Goal: Task Accomplishment & Management: Use online tool/utility

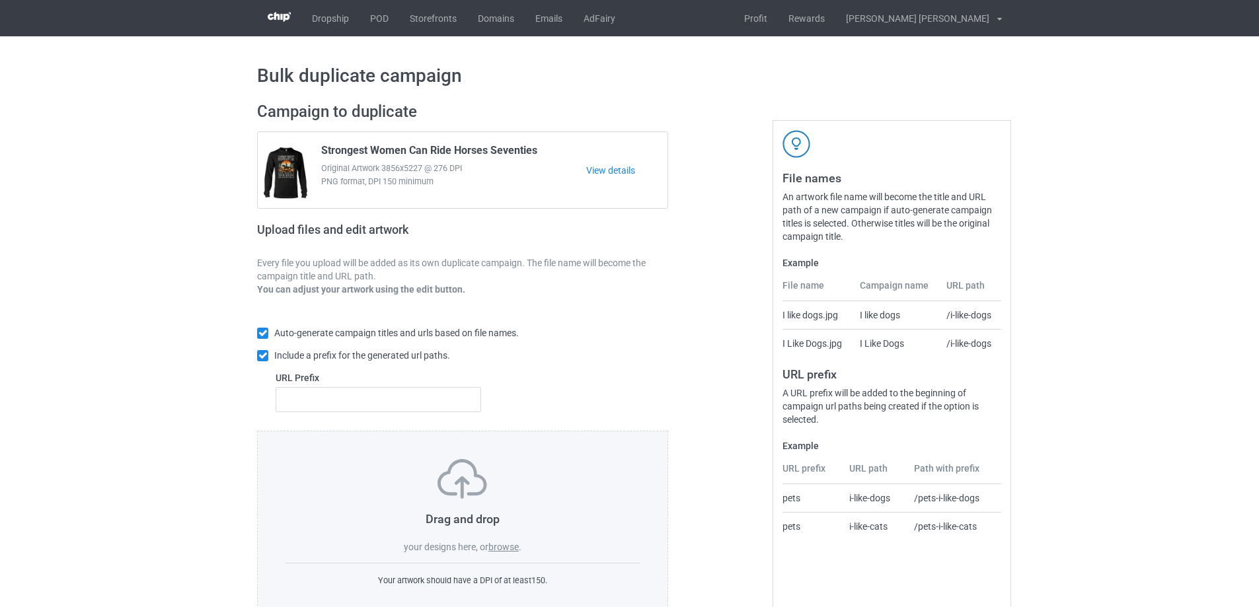
click at [518, 541] on div "Drag and drop your designs here, or browse ." at bounding box center [462, 506] width 354 height 94
click at [511, 549] on label "browse" at bounding box center [503, 547] width 30 height 11
click at [0, 0] on input "browse" at bounding box center [0, 0] width 0 height 0
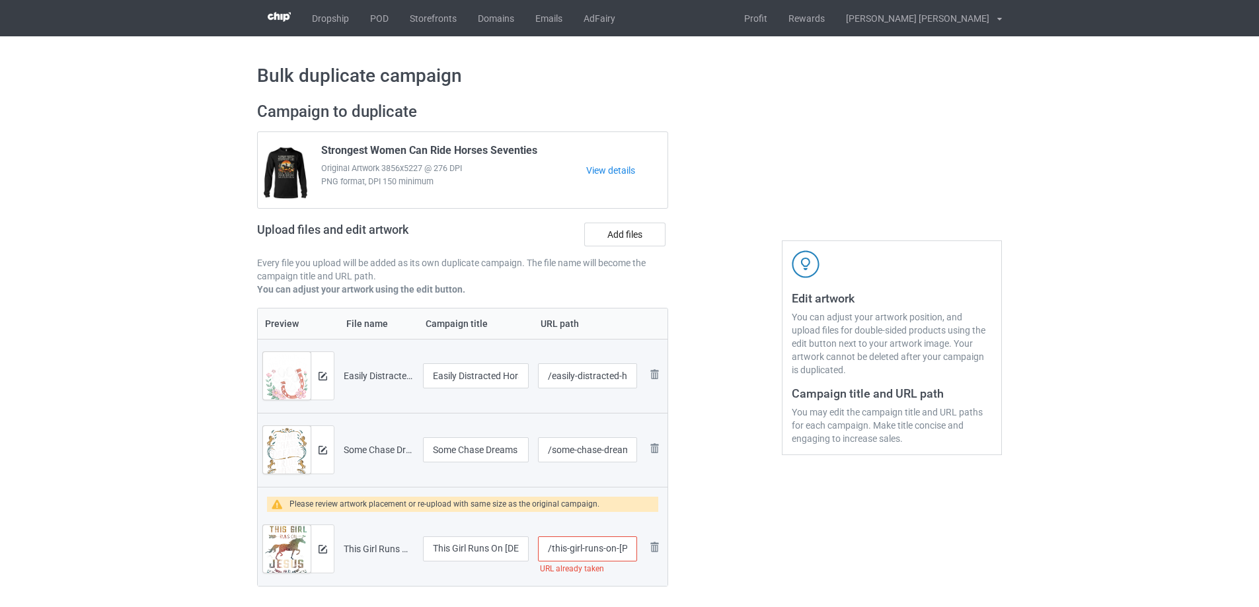
drag, startPoint x: 568, startPoint y: 550, endPoint x: 550, endPoint y: 554, distance: 18.9
click at [550, 554] on input "/this-girl-runs-on-[PERSON_NAME]-and-horses" at bounding box center [587, 549] width 99 height 25
type input "/girl-runs-on-[PERSON_NAME]-and-horses"
click at [781, 513] on div "Edit artwork You can adjust your artwork position, and upload files for double-…" at bounding box center [891, 359] width 239 height 533
click at [326, 372] on img at bounding box center [323, 376] width 9 height 9
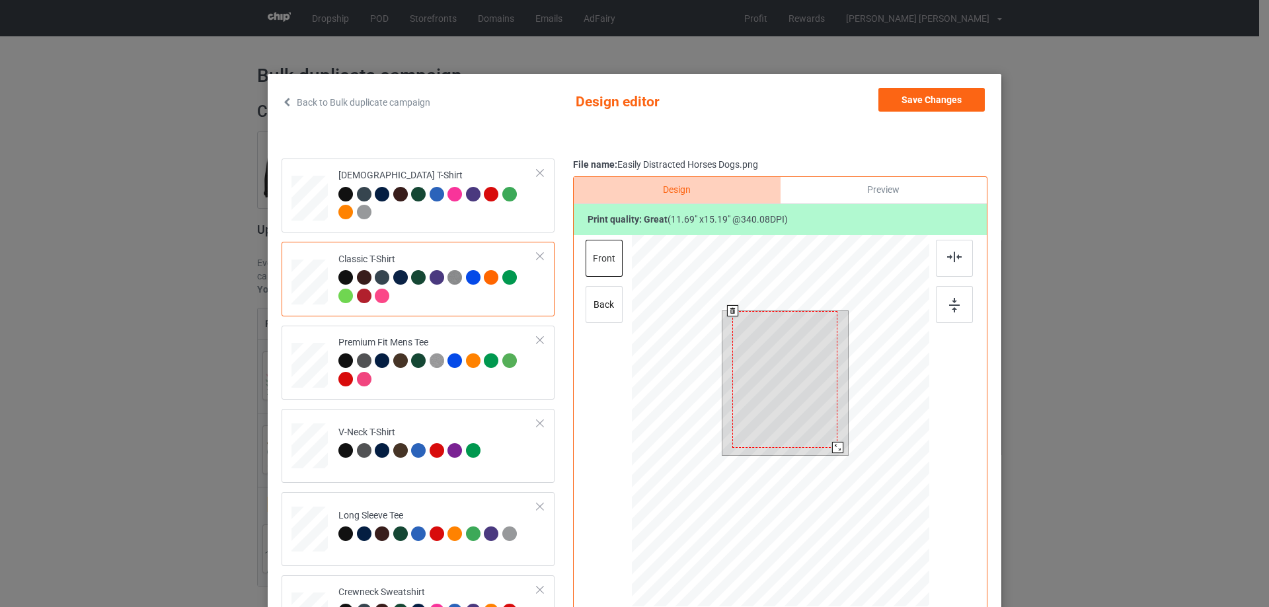
click at [834, 450] on div at bounding box center [837, 447] width 11 height 11
click at [924, 102] on button "Save Changes" at bounding box center [931, 100] width 106 height 24
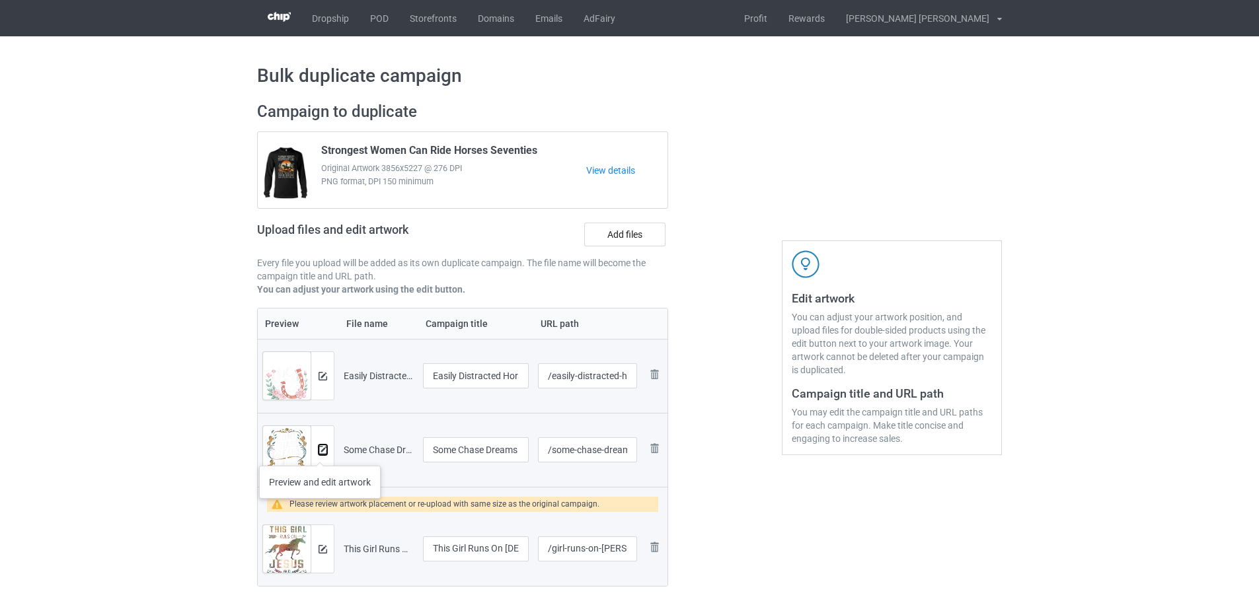
click at [320, 453] on img at bounding box center [323, 450] width 9 height 9
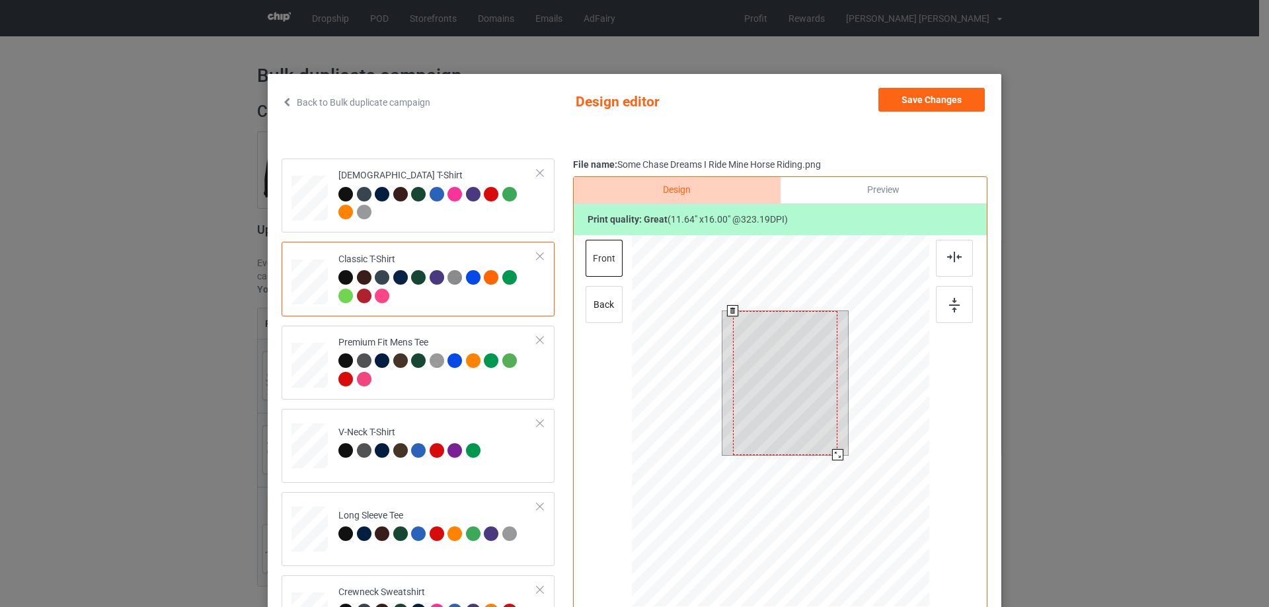
click at [832, 455] on div at bounding box center [837, 454] width 11 height 11
click at [917, 91] on button "Save Changes" at bounding box center [931, 100] width 106 height 24
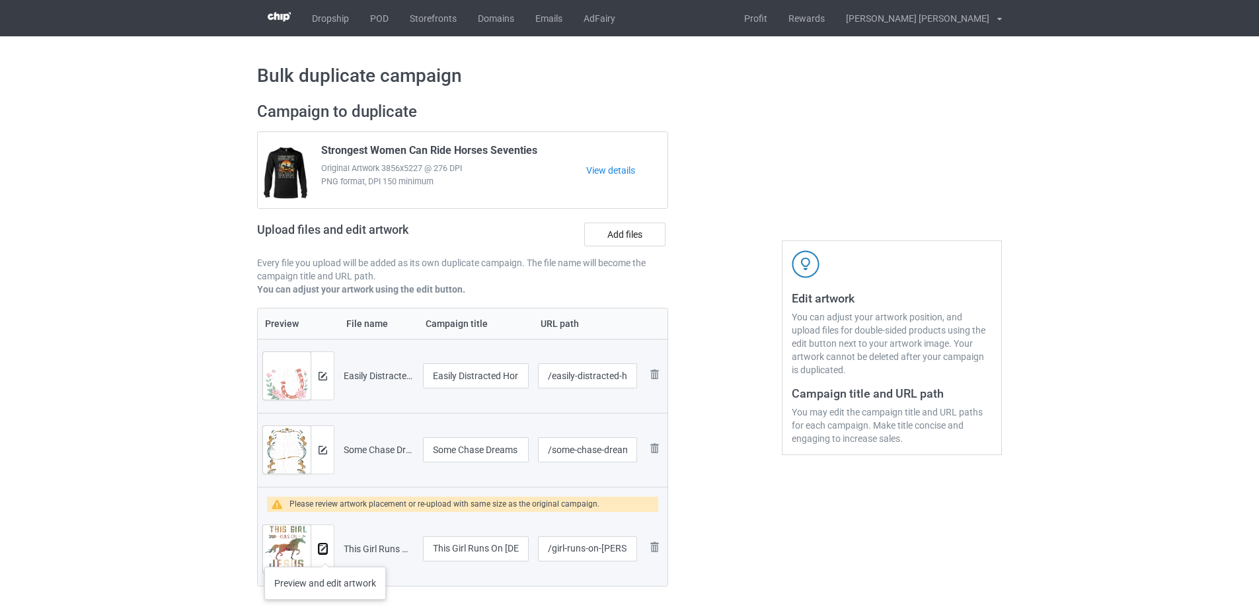
click at [325, 554] on button at bounding box center [323, 549] width 9 height 11
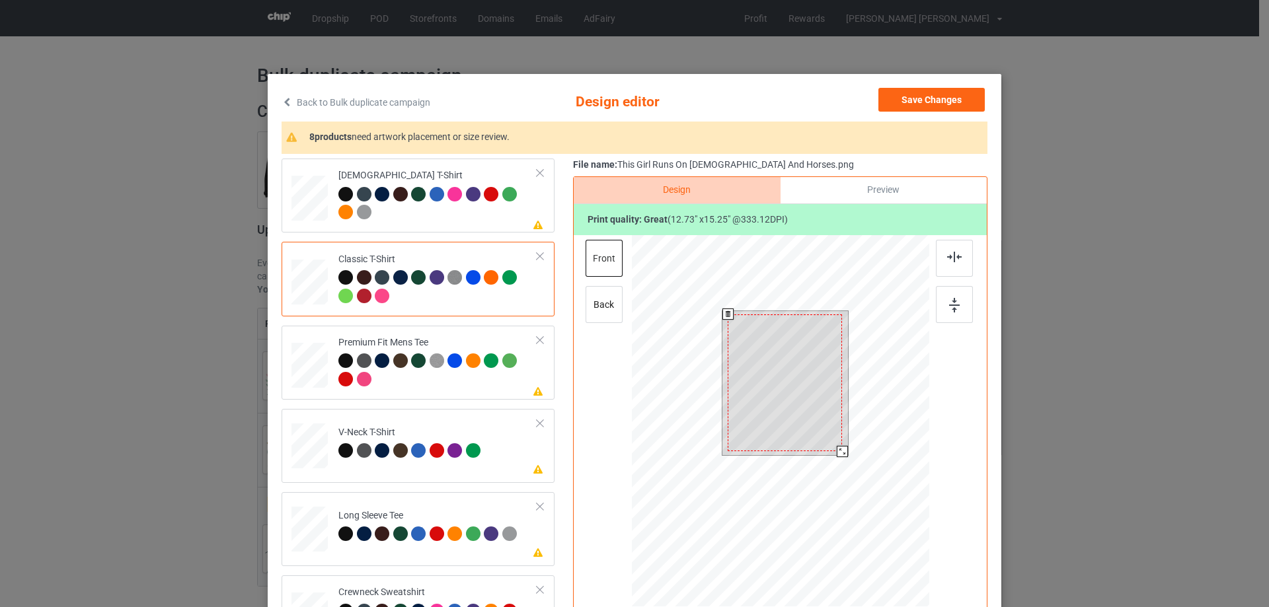
click at [837, 457] on div at bounding box center [842, 451] width 11 height 11
drag, startPoint x: 802, startPoint y: 432, endPoint x: 800, endPoint y: 405, distance: 27.1
click at [800, 405] on div at bounding box center [783, 379] width 114 height 137
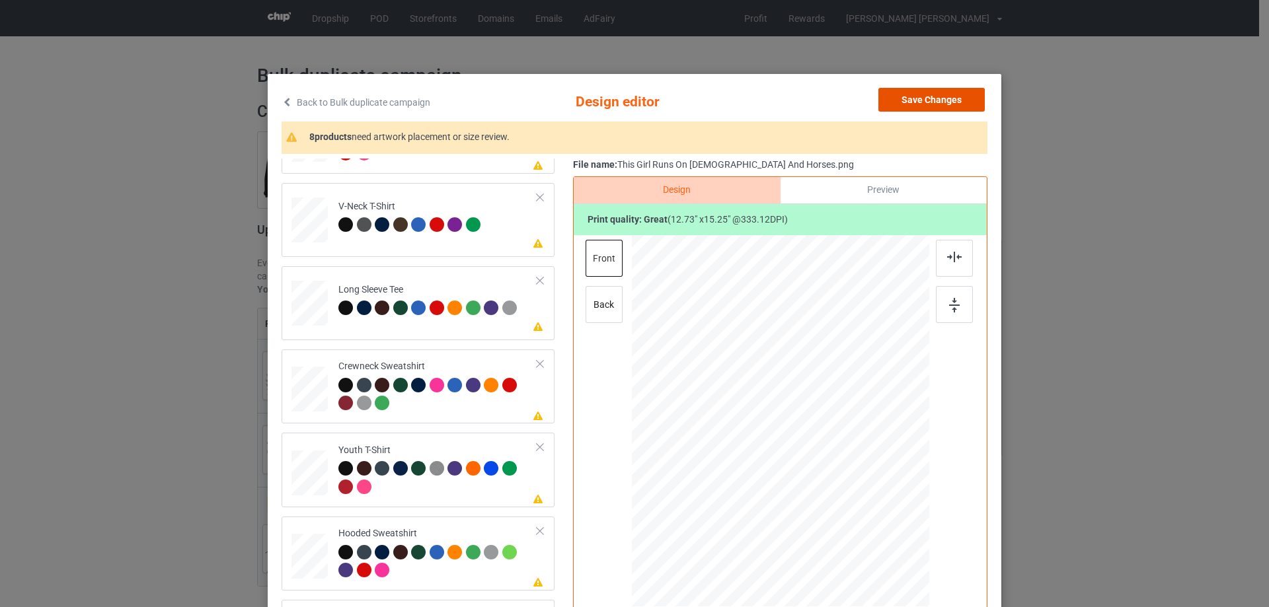
click at [909, 98] on button "Save Changes" at bounding box center [931, 100] width 106 height 24
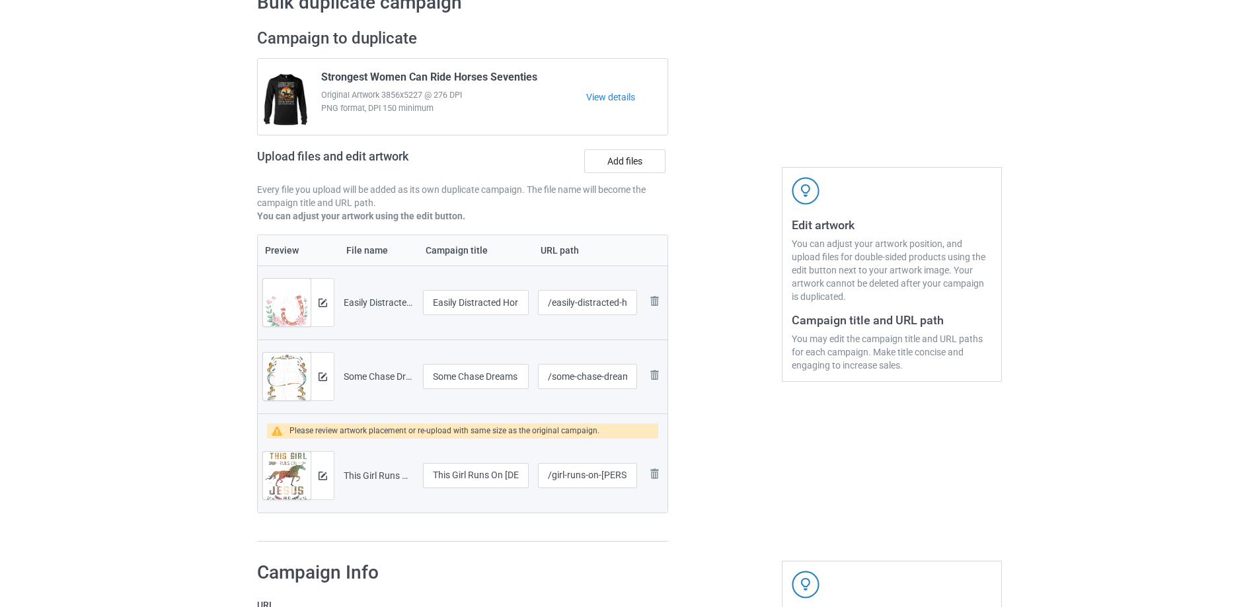
scroll to position [330, 0]
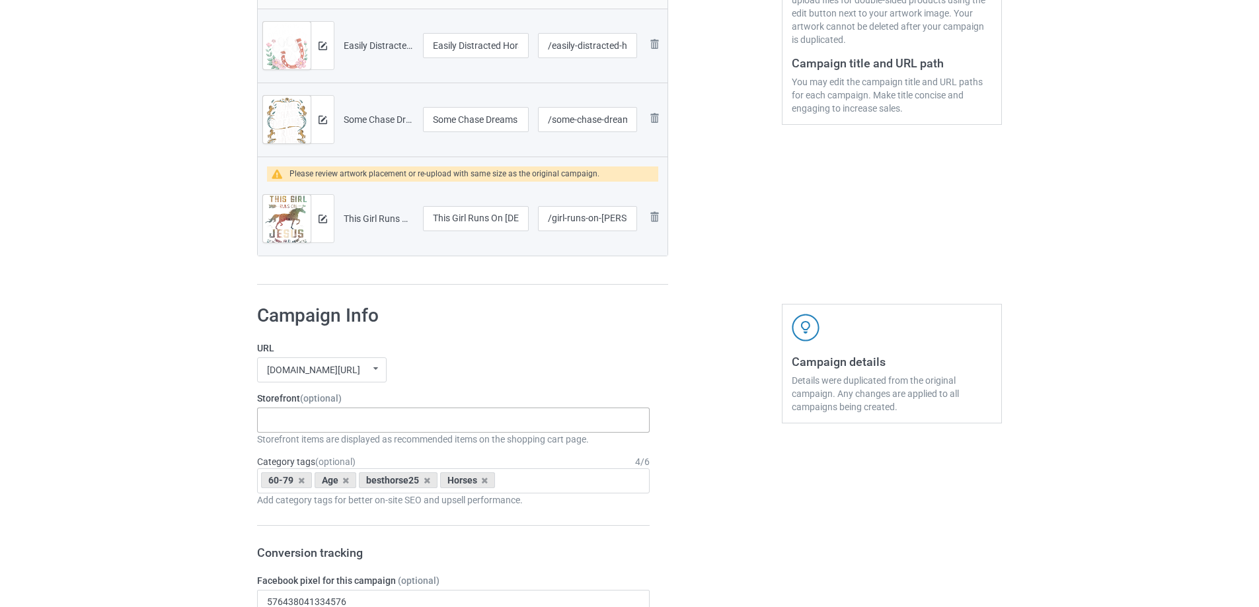
click at [422, 412] on div "Save horse Wild Horses I Love Cruising Gifts for German Shepherd Dog Lovers Bes…" at bounding box center [453, 420] width 393 height 25
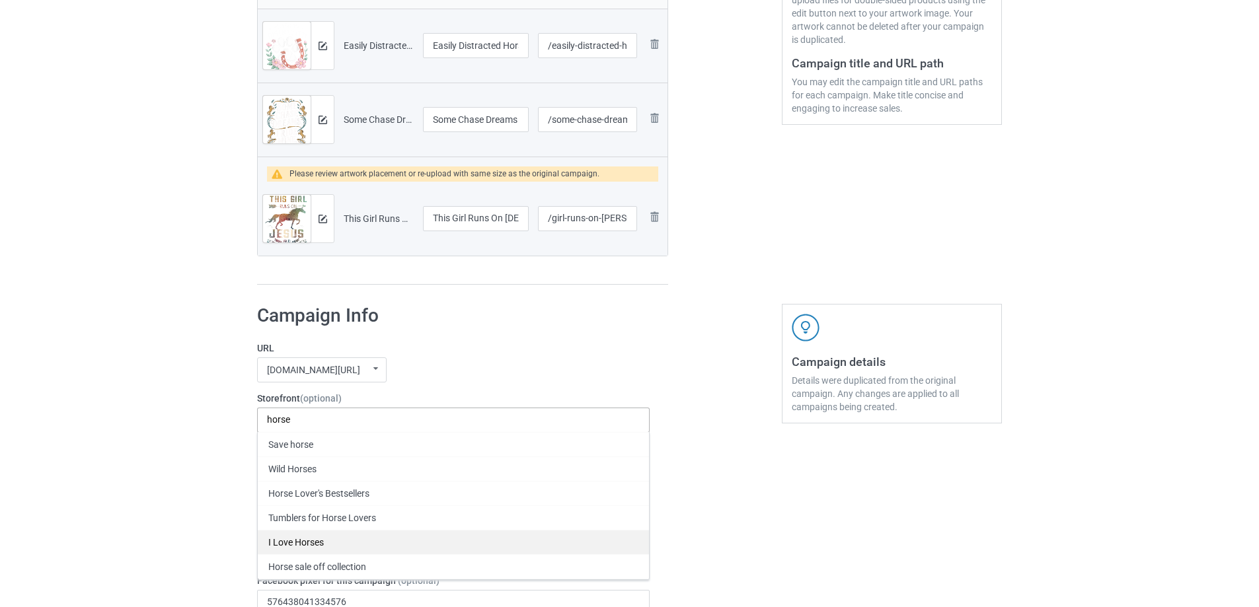
type input "horse"
click at [312, 539] on div "I Love Horses" at bounding box center [453, 542] width 391 height 24
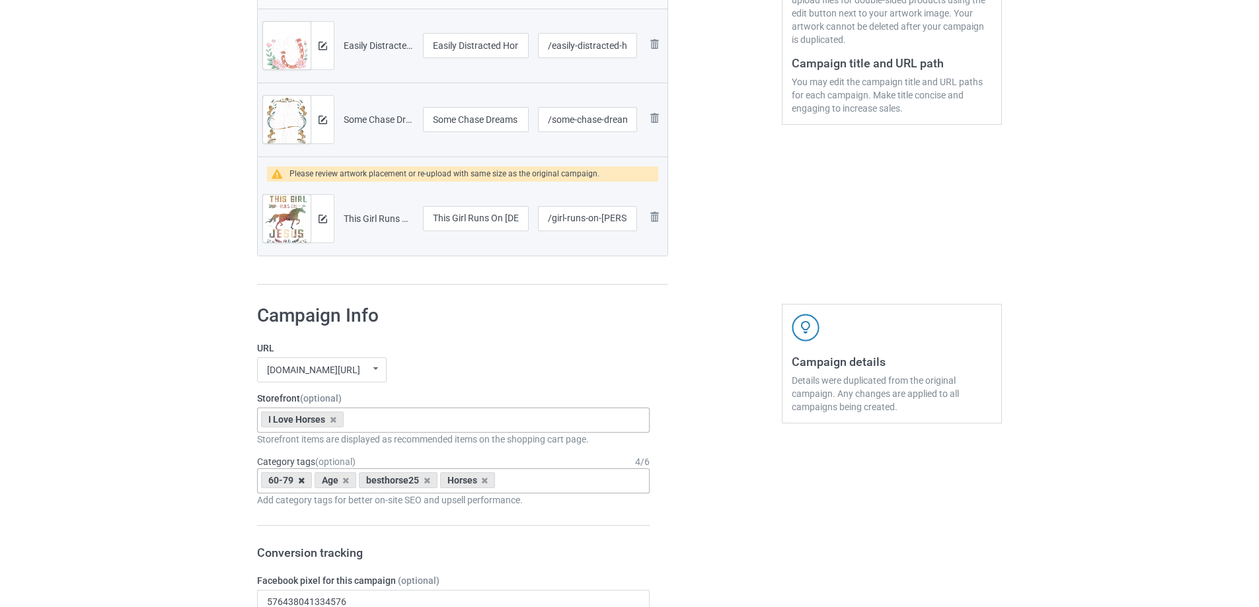
click at [301, 484] on icon at bounding box center [301, 480] width 7 height 9
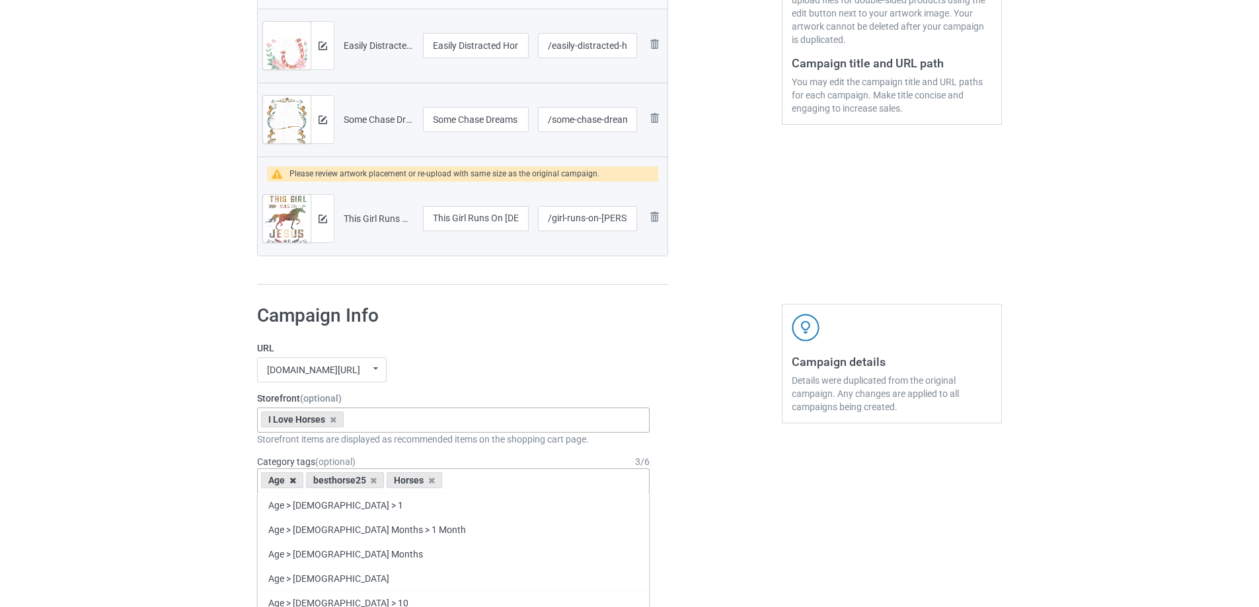
click at [292, 480] on icon at bounding box center [292, 480] width 7 height 9
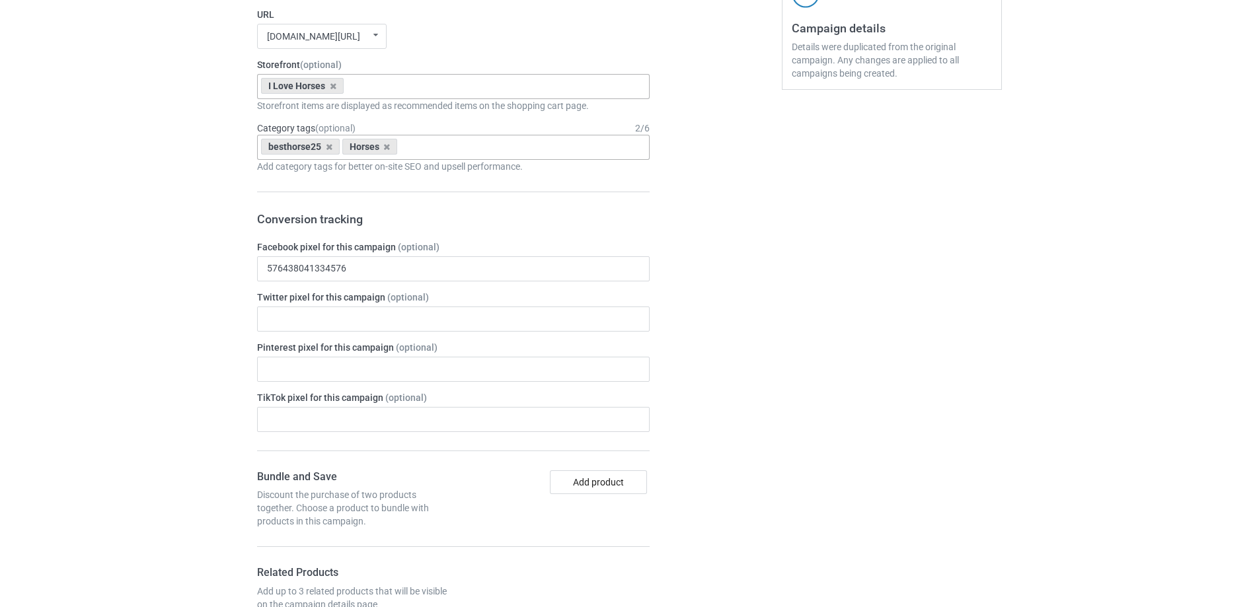
scroll to position [529, 0]
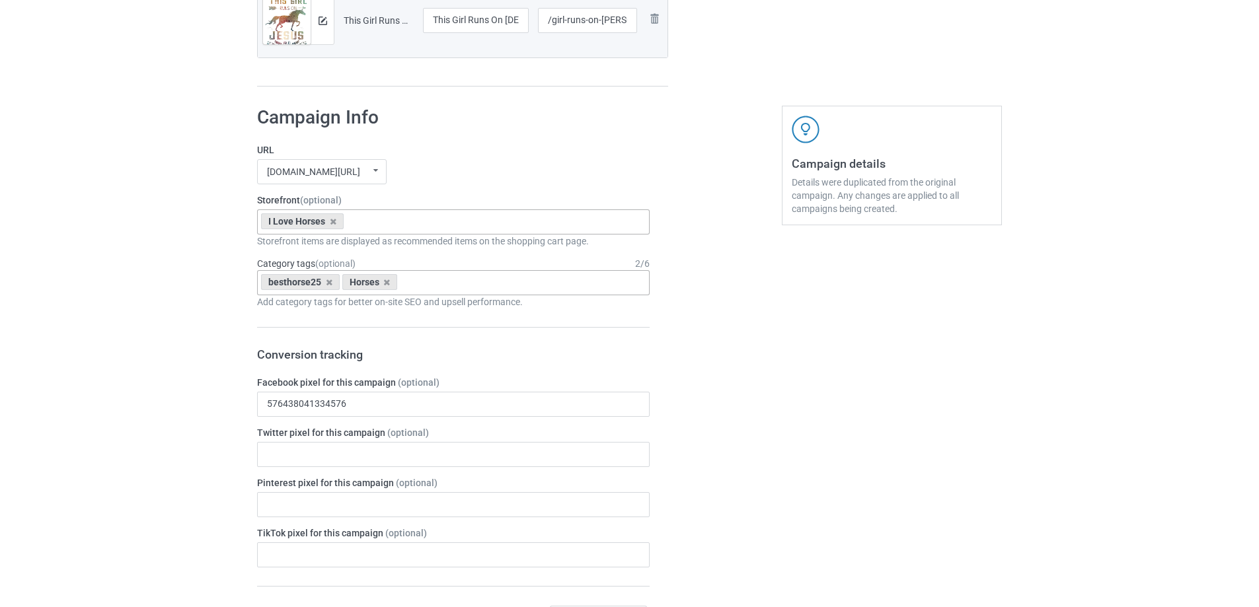
drag, startPoint x: 328, startPoint y: 285, endPoint x: 527, endPoint y: 335, distance: 205.0
click at [329, 285] on icon at bounding box center [329, 282] width 7 height 9
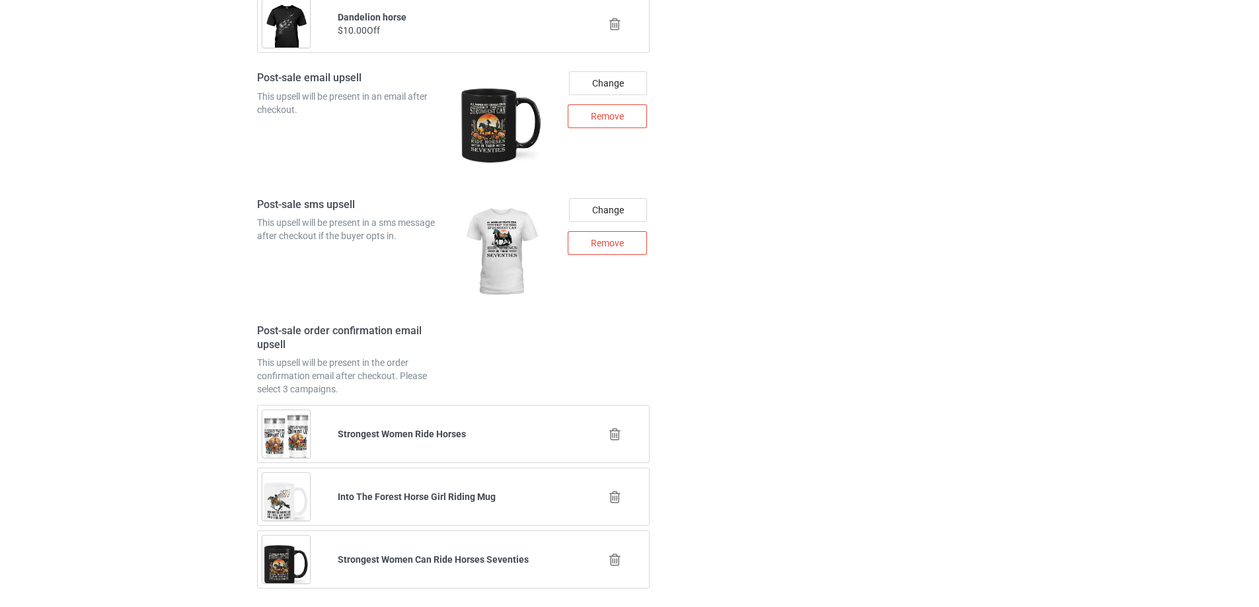
scroll to position [2018, 0]
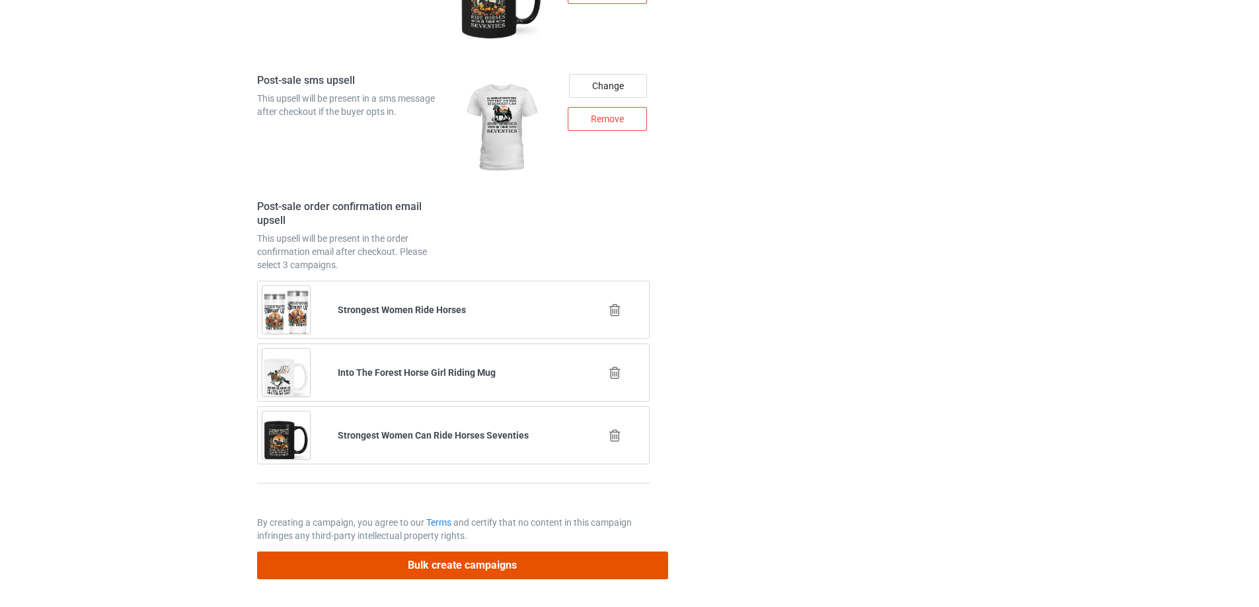
click at [430, 567] on button "Bulk create campaigns" at bounding box center [462, 565] width 411 height 27
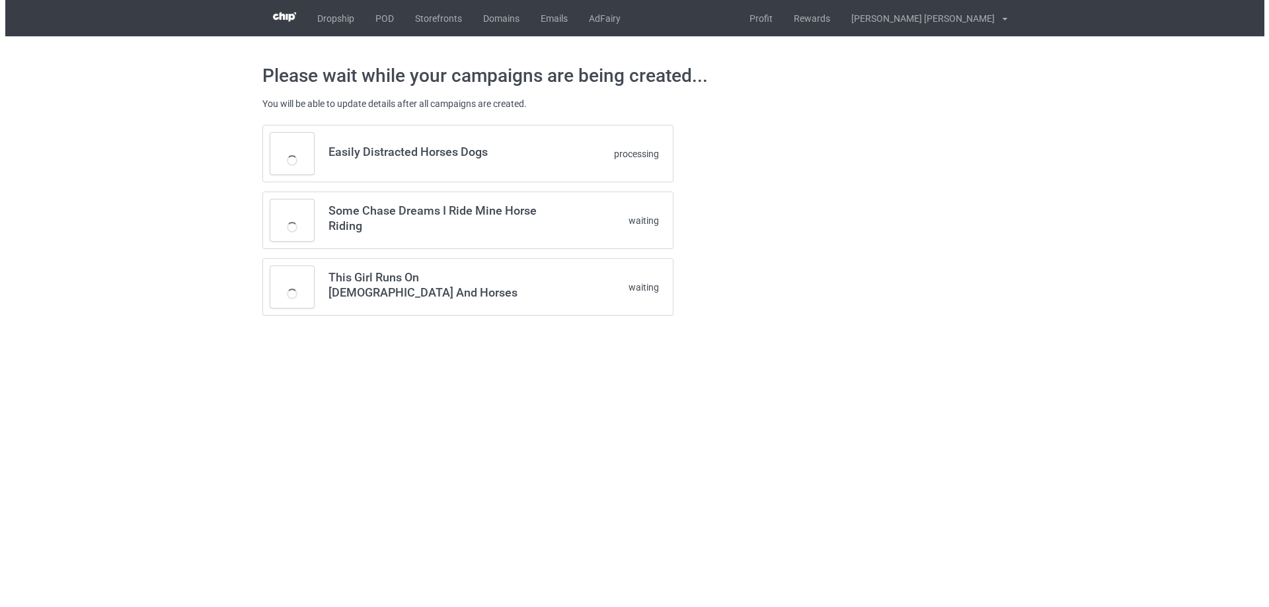
scroll to position [0, 0]
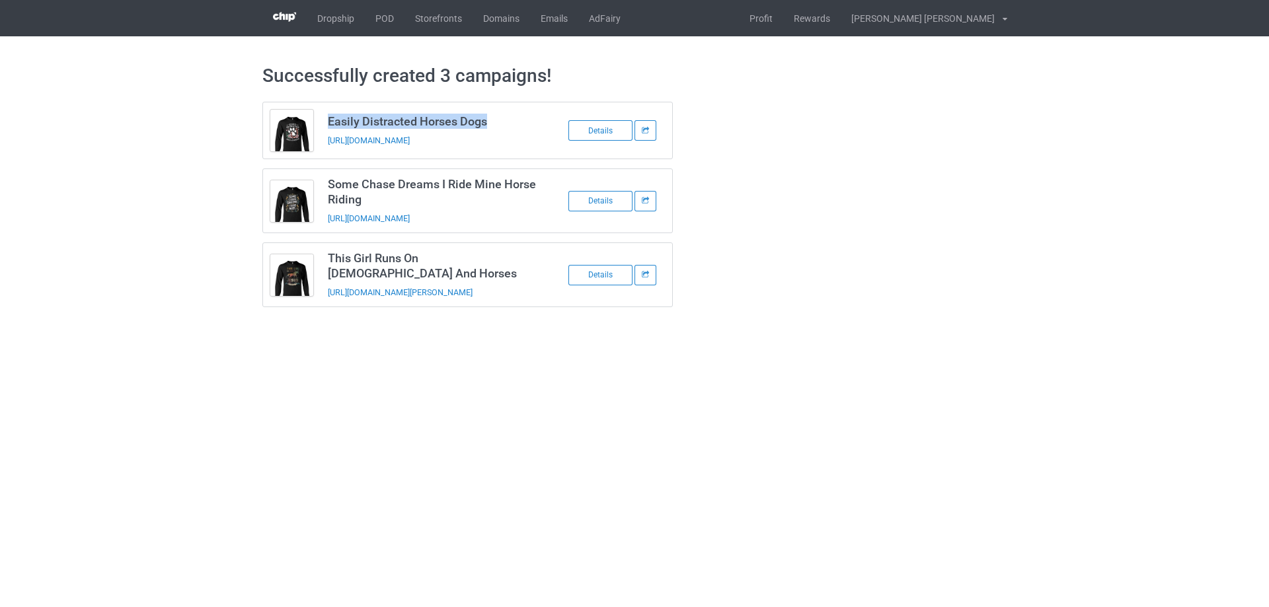
drag, startPoint x: 331, startPoint y: 123, endPoint x: 499, endPoint y: 122, distance: 167.8
click at [499, 122] on h3 "Easily Distracted Horses Dogs" at bounding box center [432, 121] width 209 height 15
copy h3 "Easily Distracted Horses Dogs"
click at [383, 19] on link "POD" at bounding box center [385, 18] width 40 height 36
